Goal: Information Seeking & Learning: Find specific fact

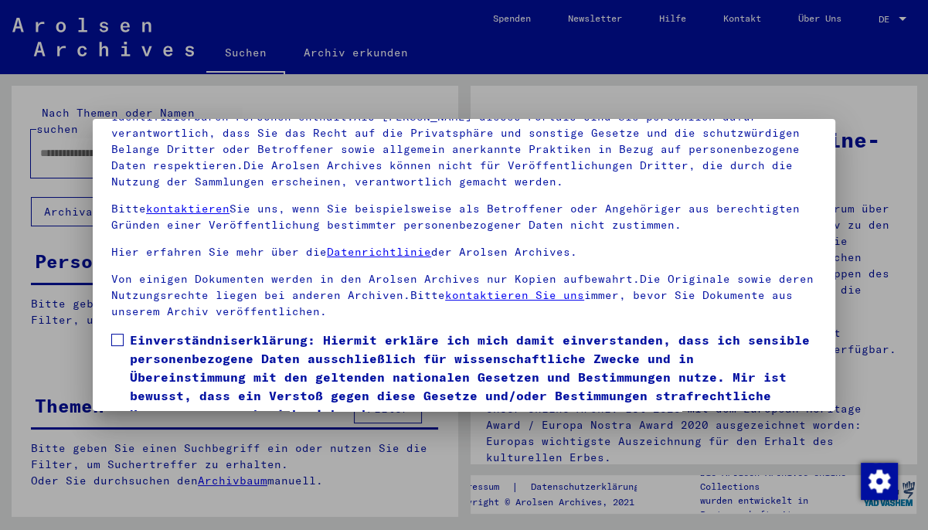
scroll to position [130, 0]
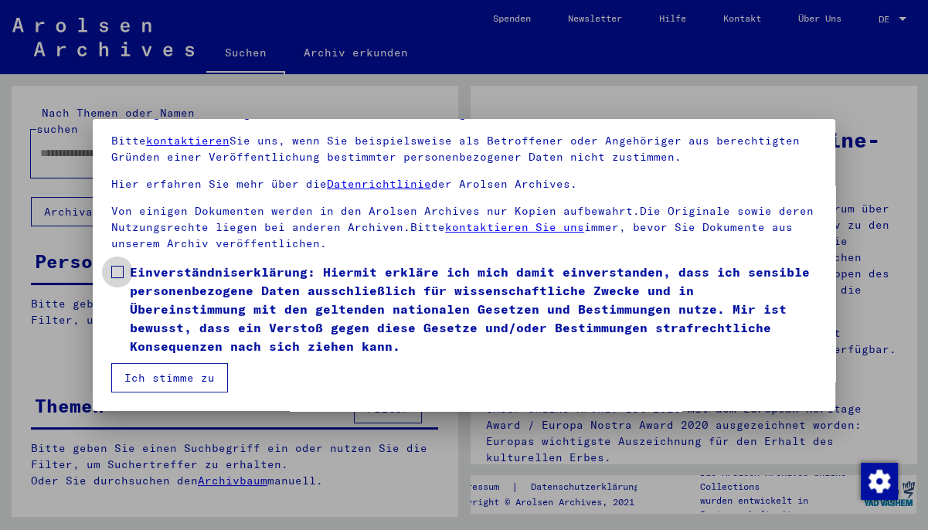
click at [116, 271] on span at bounding box center [117, 272] width 12 height 12
click at [193, 376] on button "Ich stimme zu" at bounding box center [169, 377] width 117 height 29
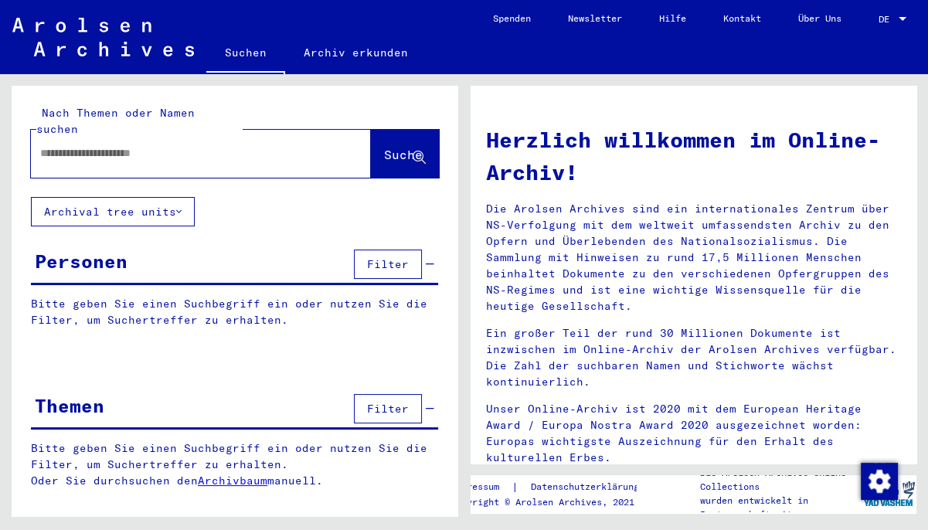
click at [131, 145] on input "text" at bounding box center [182, 153] width 285 height 16
type input "**********"
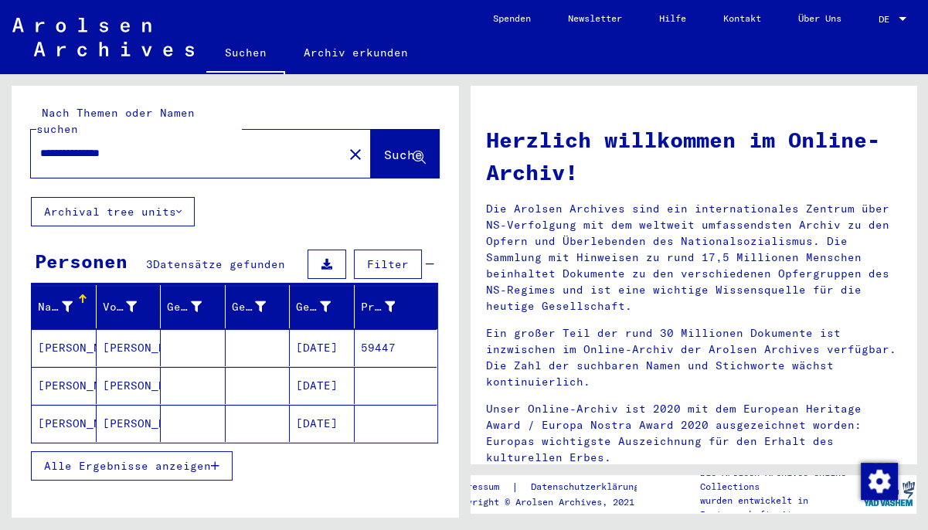
click at [75, 332] on mat-cell "[PERSON_NAME]" at bounding box center [64, 347] width 65 height 37
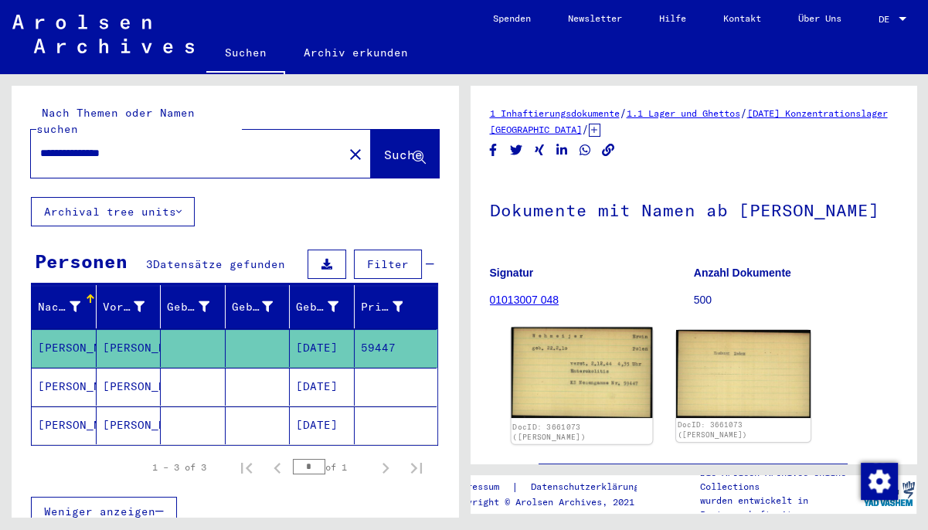
click at [590, 356] on img at bounding box center [581, 373] width 141 height 91
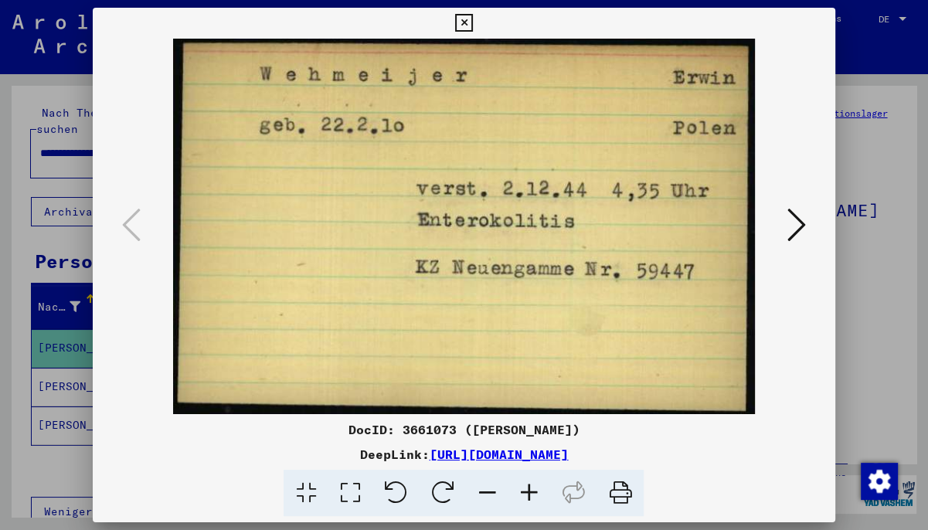
click at [473, 23] on icon at bounding box center [464, 23] width 18 height 19
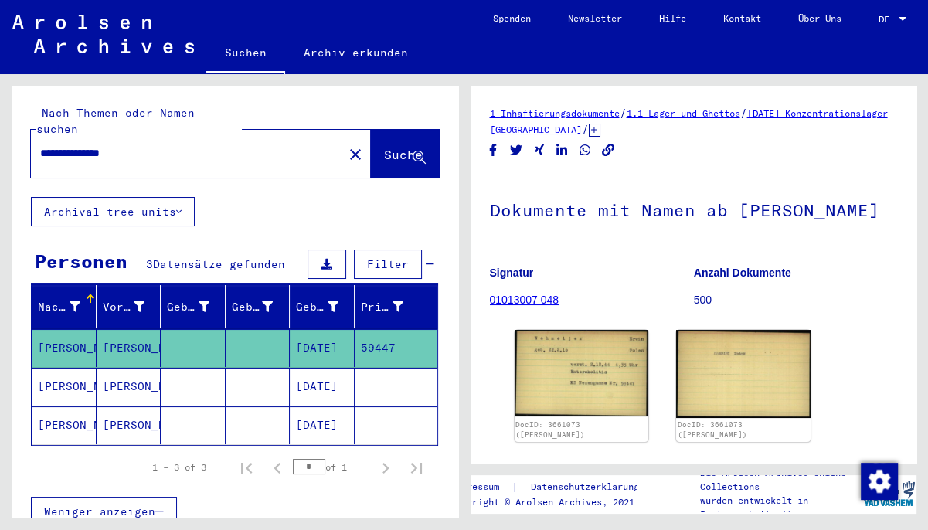
click at [116, 407] on mat-cell "[PERSON_NAME]" at bounding box center [129, 426] width 65 height 38
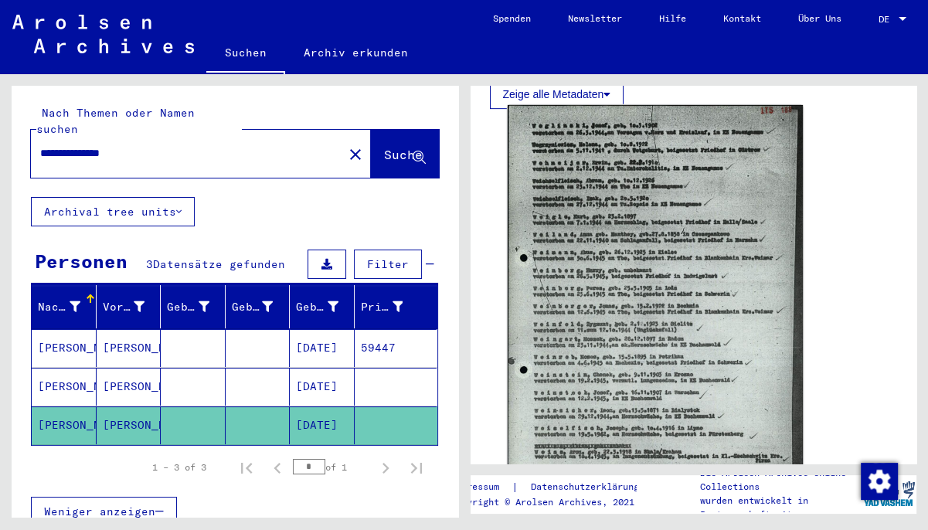
scroll to position [683, 0]
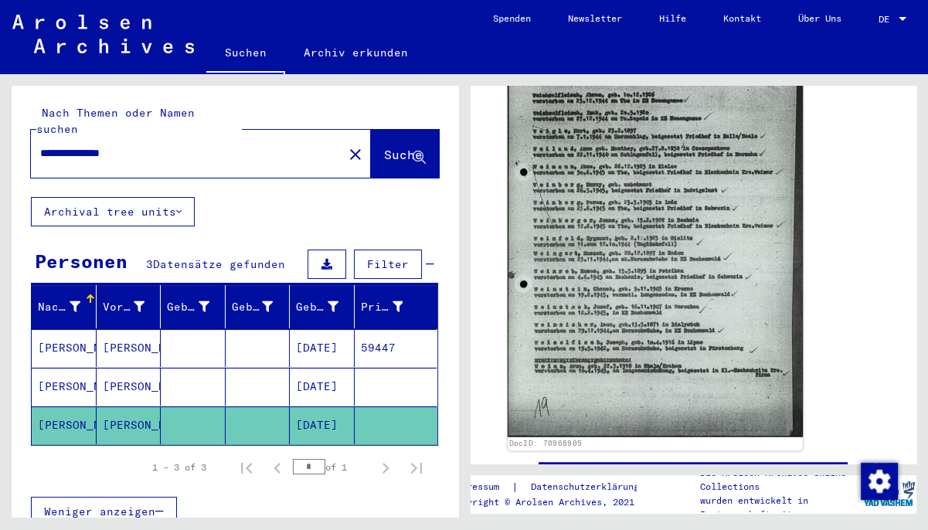
click at [704, 297] on img at bounding box center [654, 228] width 295 height 418
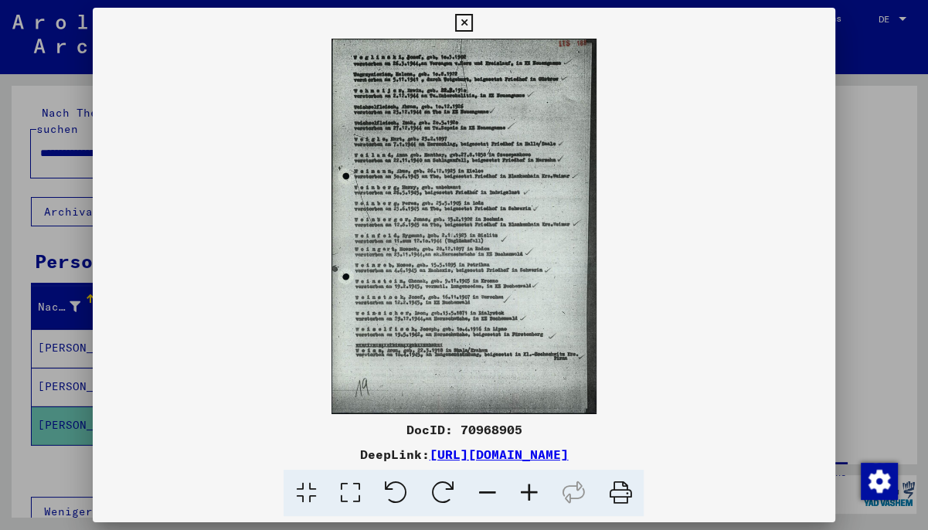
click at [533, 499] on icon at bounding box center [529, 493] width 42 height 47
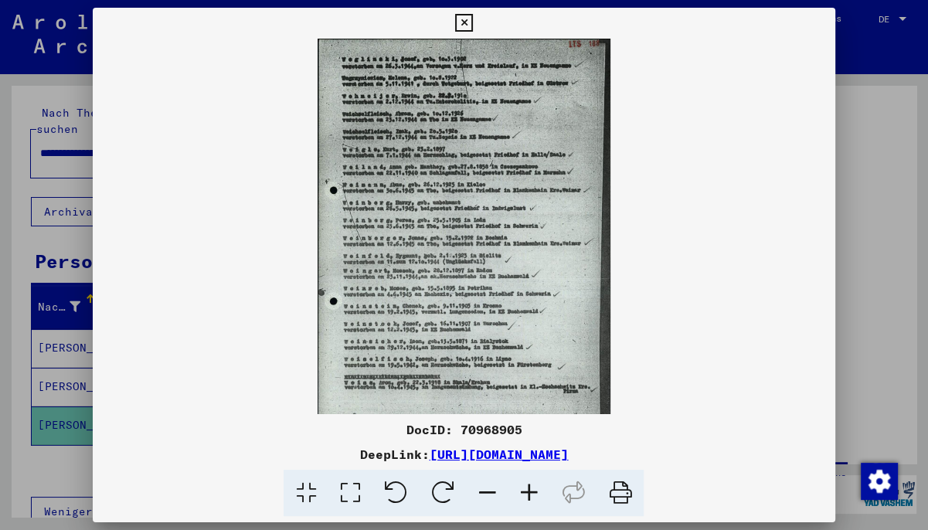
click at [533, 499] on icon at bounding box center [529, 493] width 42 height 47
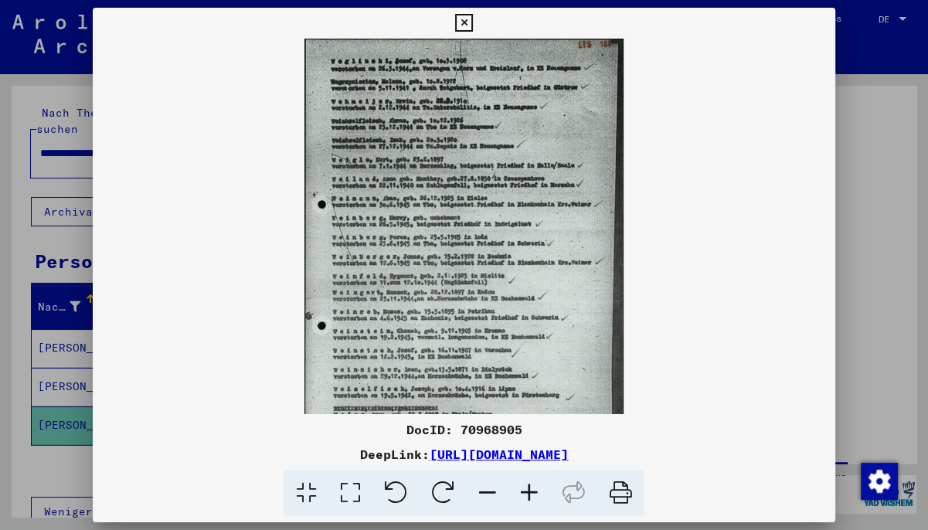
click at [533, 499] on icon at bounding box center [529, 493] width 42 height 47
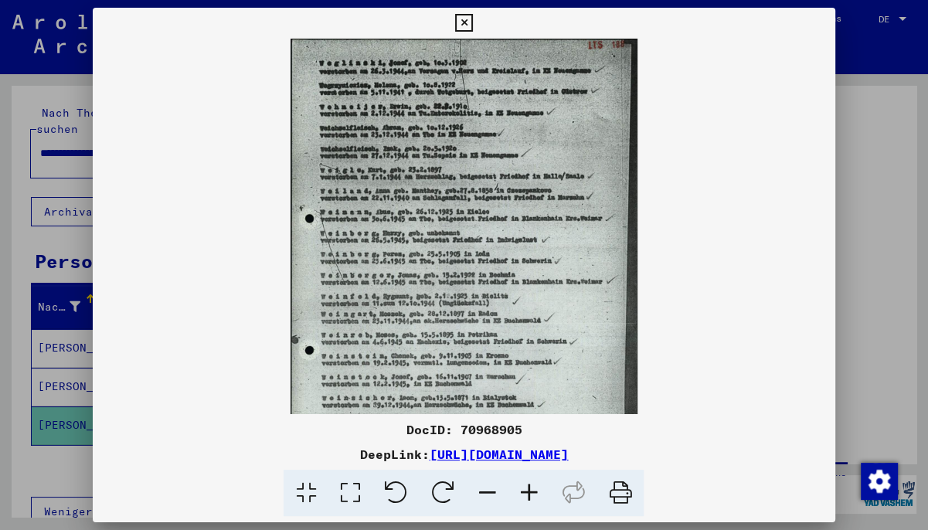
click at [533, 499] on icon at bounding box center [529, 493] width 42 height 47
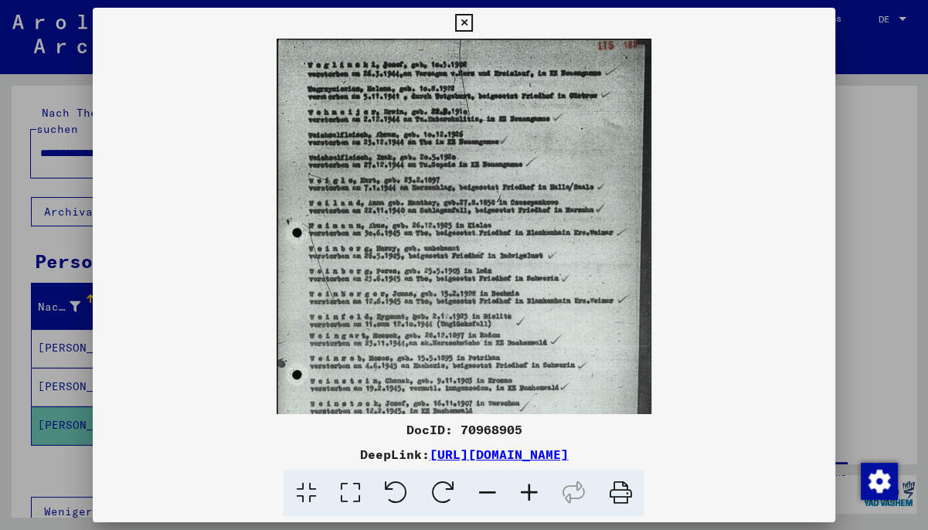
click at [533, 499] on icon at bounding box center [529, 493] width 42 height 47
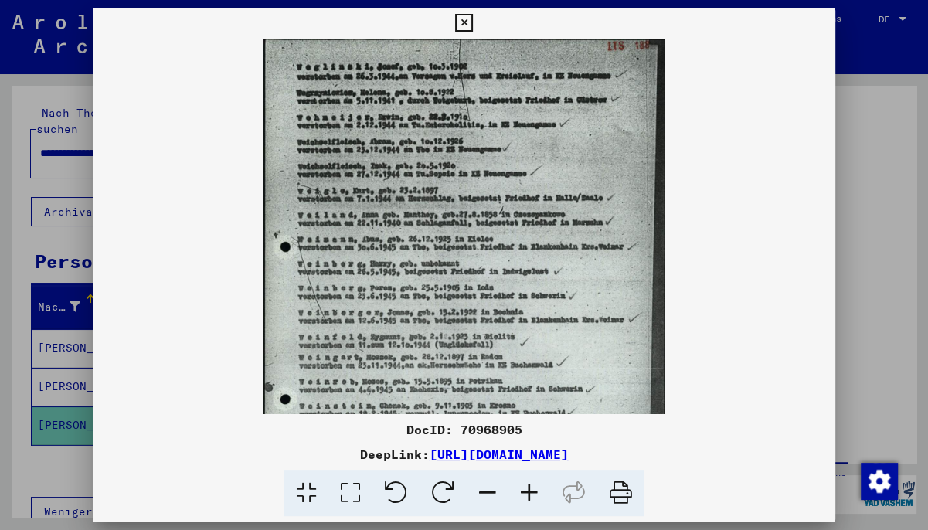
click at [533, 499] on icon at bounding box center [529, 493] width 42 height 47
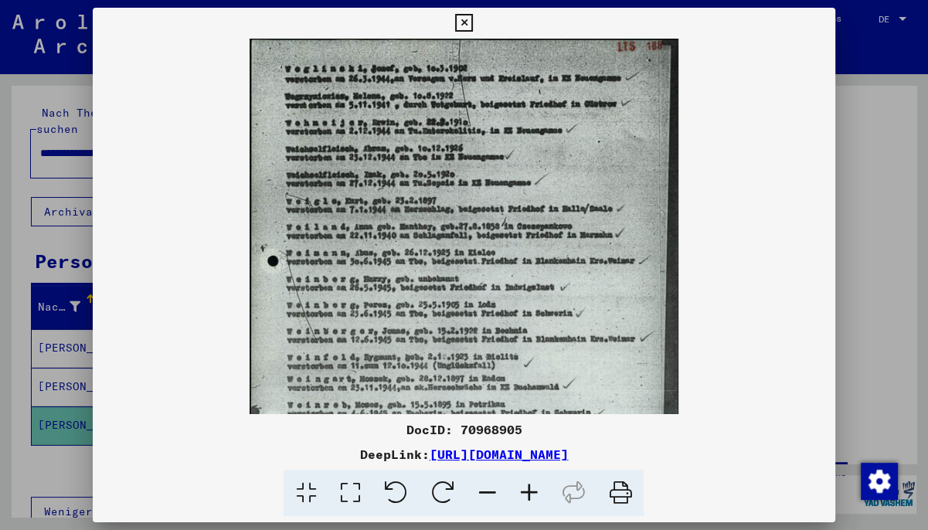
click at [533, 499] on icon at bounding box center [529, 493] width 42 height 47
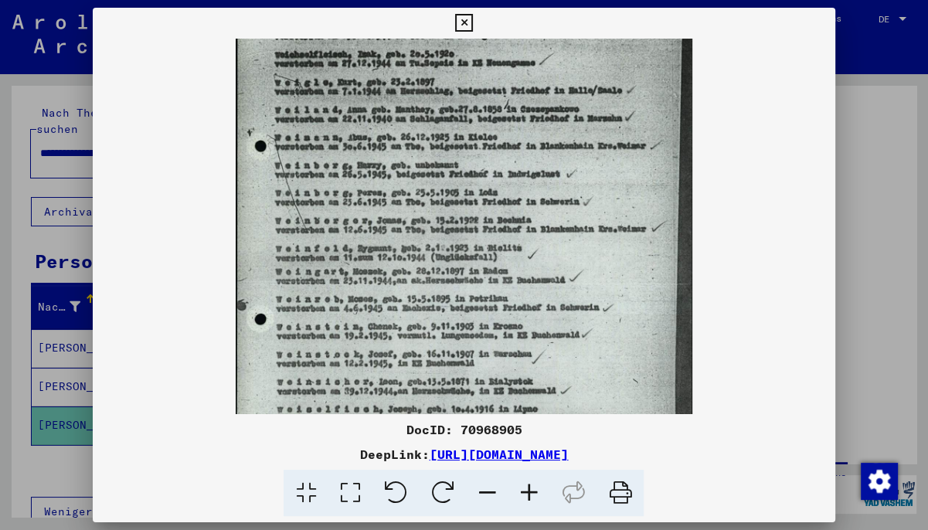
scroll to position [204, 0]
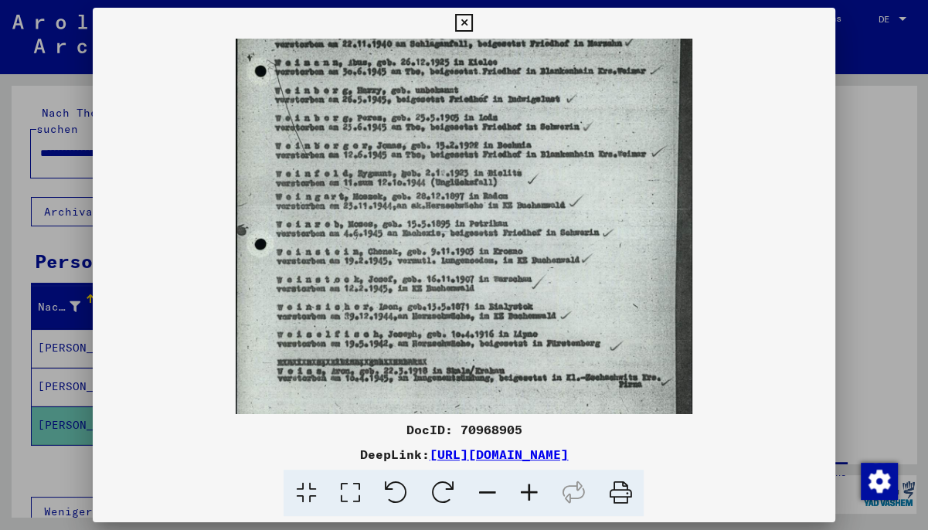
drag, startPoint x: 404, startPoint y: 298, endPoint x: 430, endPoint y: 97, distance: 203.5
click at [430, 97] on img at bounding box center [464, 158] width 456 height 646
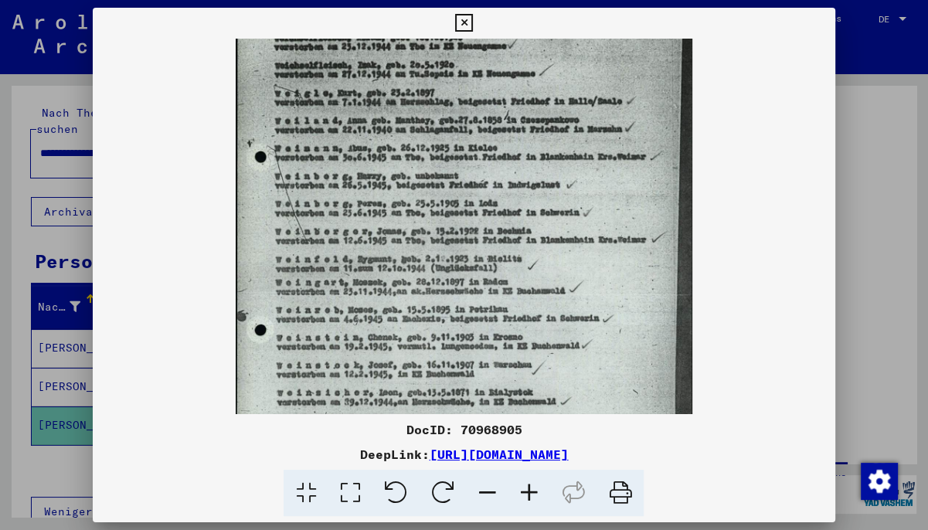
scroll to position [99, 0]
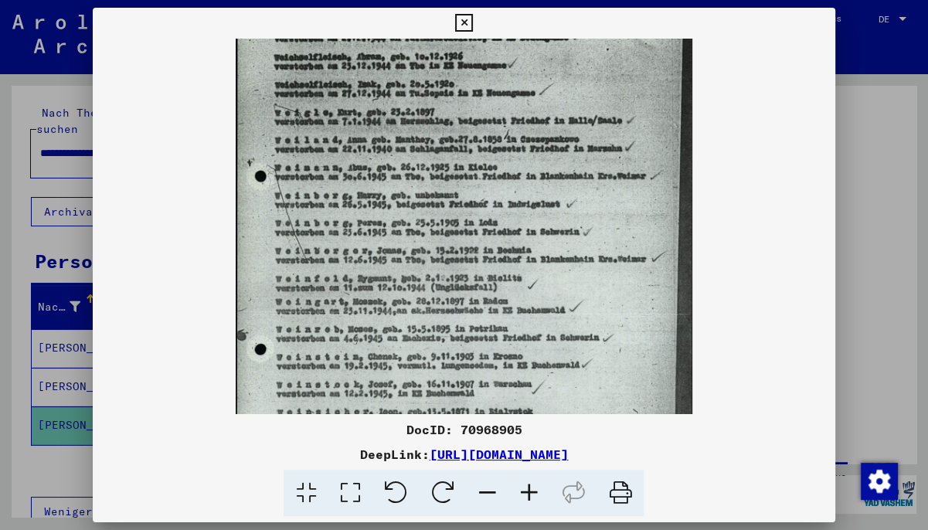
drag, startPoint x: 369, startPoint y: 152, endPoint x: 379, endPoint y: 243, distance: 91.0
click at [387, 252] on img at bounding box center [464, 263] width 456 height 646
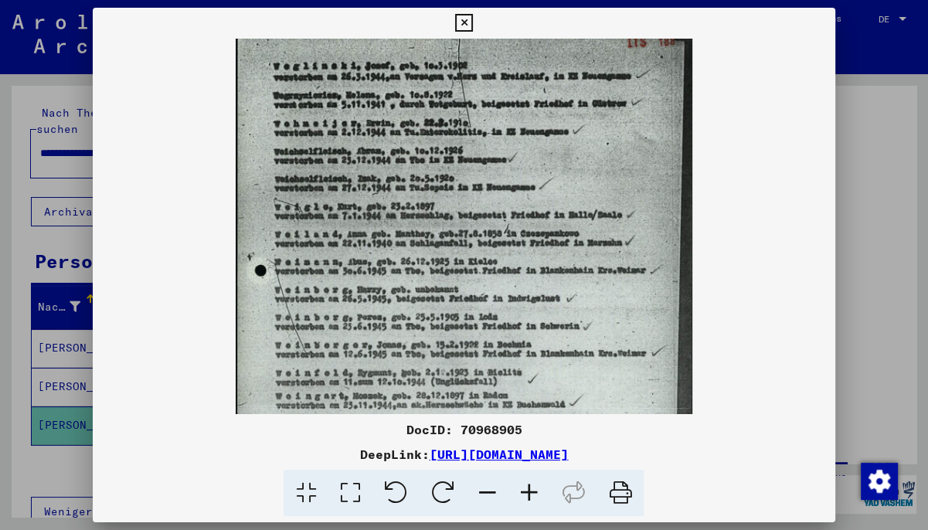
scroll to position [0, 0]
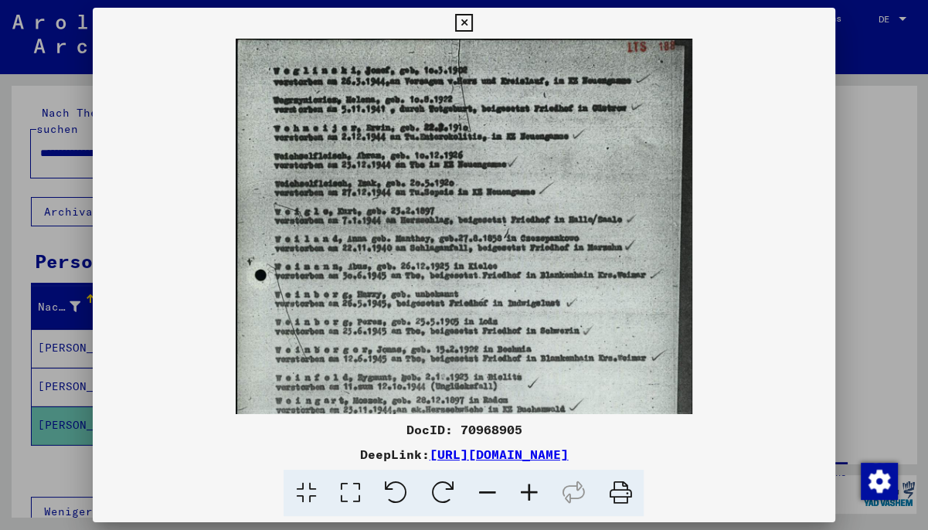
drag, startPoint x: 349, startPoint y: 125, endPoint x: 370, endPoint y: 243, distance: 119.4
click at [370, 243] on img at bounding box center [464, 362] width 456 height 646
drag, startPoint x: 387, startPoint y: 134, endPoint x: 394, endPoint y: 160, distance: 27.2
click at [394, 160] on img at bounding box center [464, 362] width 456 height 646
drag, startPoint x: 823, startPoint y: 12, endPoint x: 823, endPoint y: 20, distance: 8.5
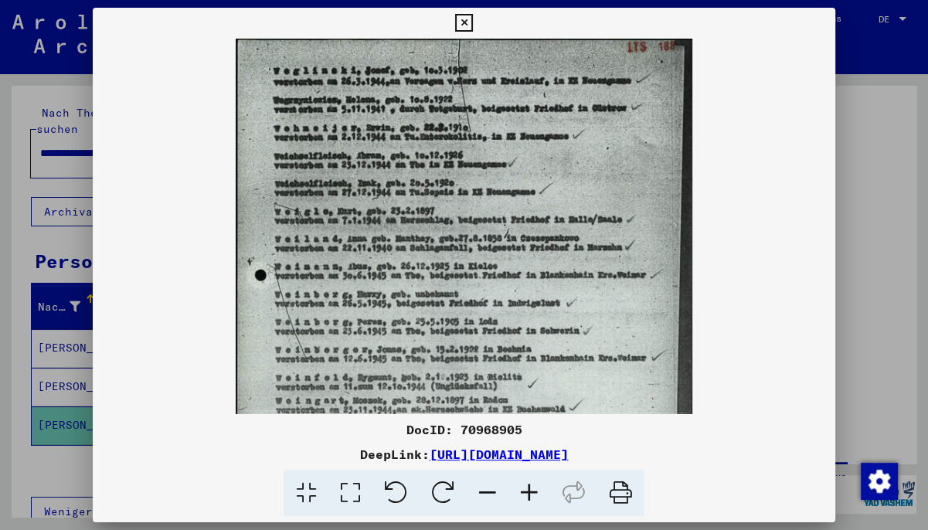
click at [478, 14] on button at bounding box center [464, 23] width 27 height 31
